Goal: Use online tool/utility: Utilize a website feature to perform a specific function

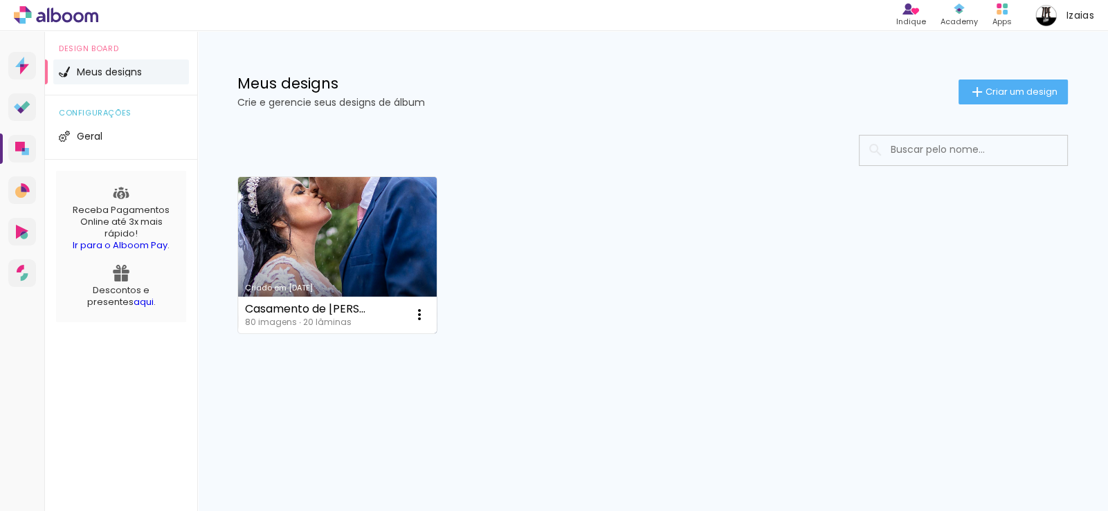
click at [324, 238] on link "Criado em [DATE]" at bounding box center [337, 255] width 199 height 156
